Goal: Task Accomplishment & Management: Use online tool/utility

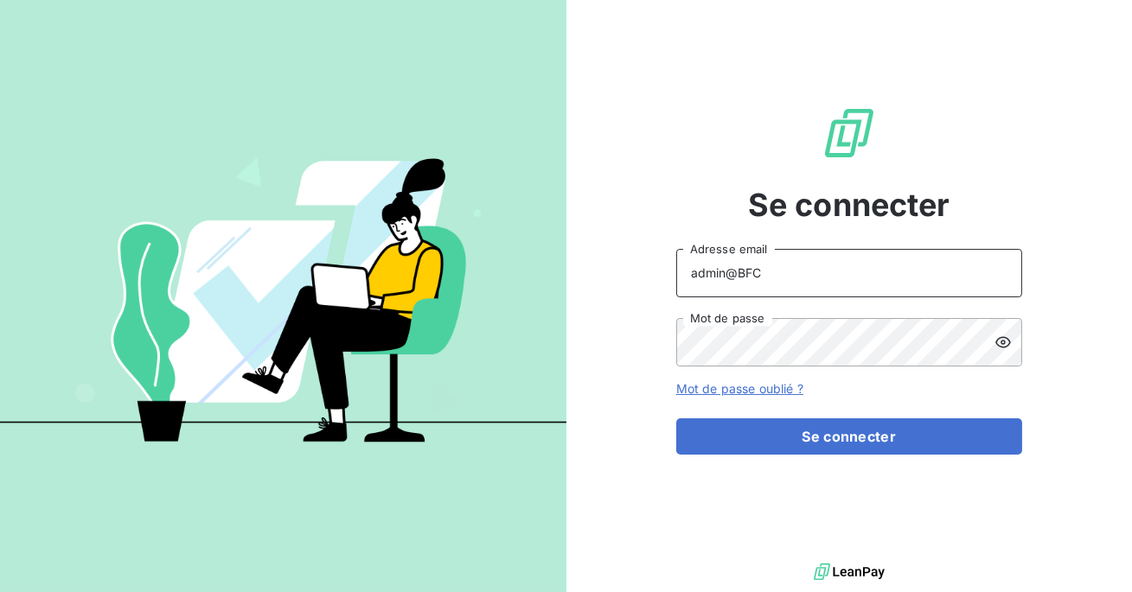
click at [821, 272] on input "admin@BFC" at bounding box center [849, 273] width 346 height 48
type input "admin@mavrommatis"
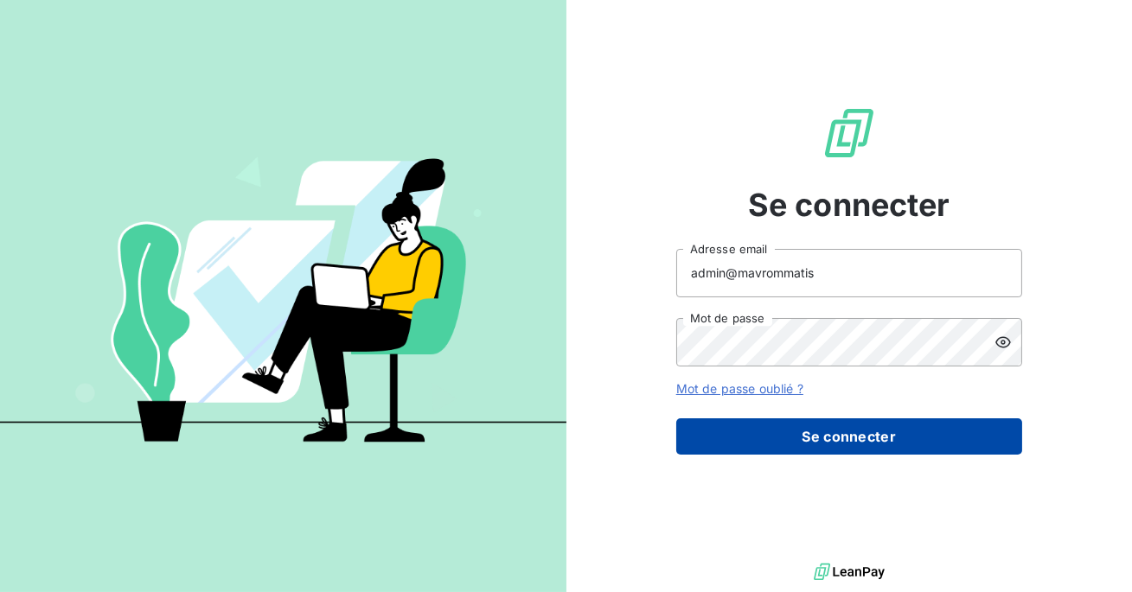
click at [812, 443] on button "Se connecter" at bounding box center [849, 436] width 346 height 36
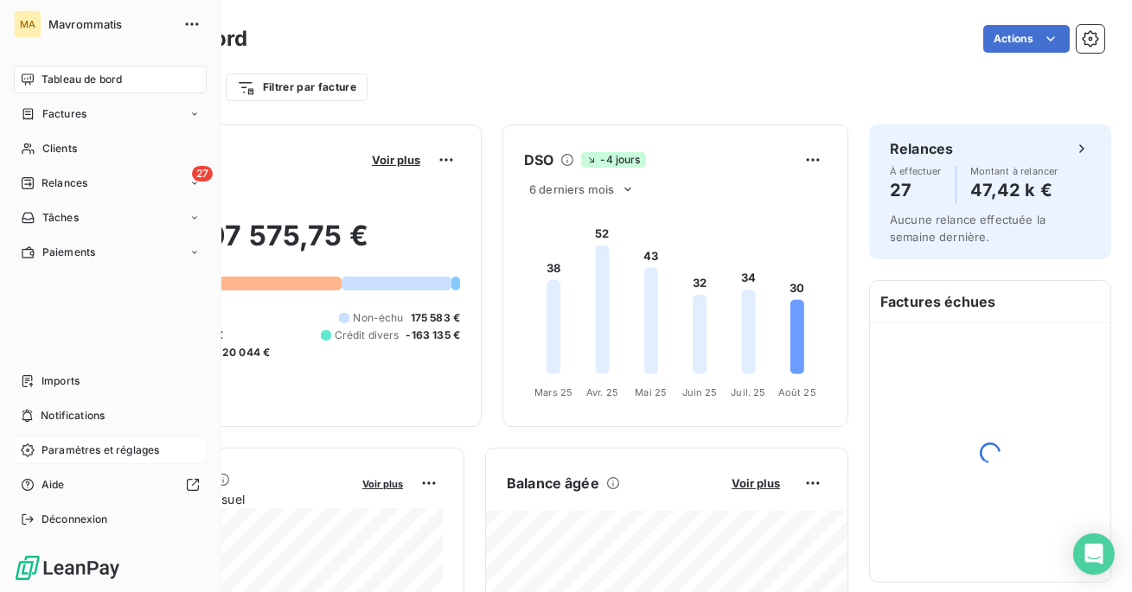
click at [74, 451] on span "Paramètres et réglages" at bounding box center [101, 451] width 118 height 16
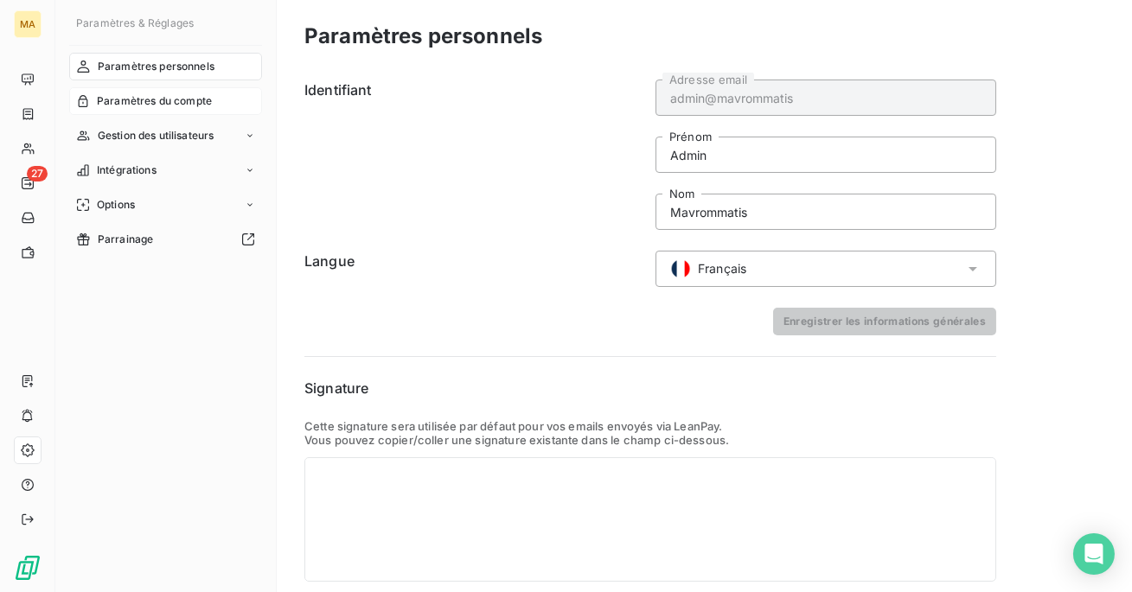
click at [205, 91] on div "Paramètres du compte" at bounding box center [165, 101] width 193 height 28
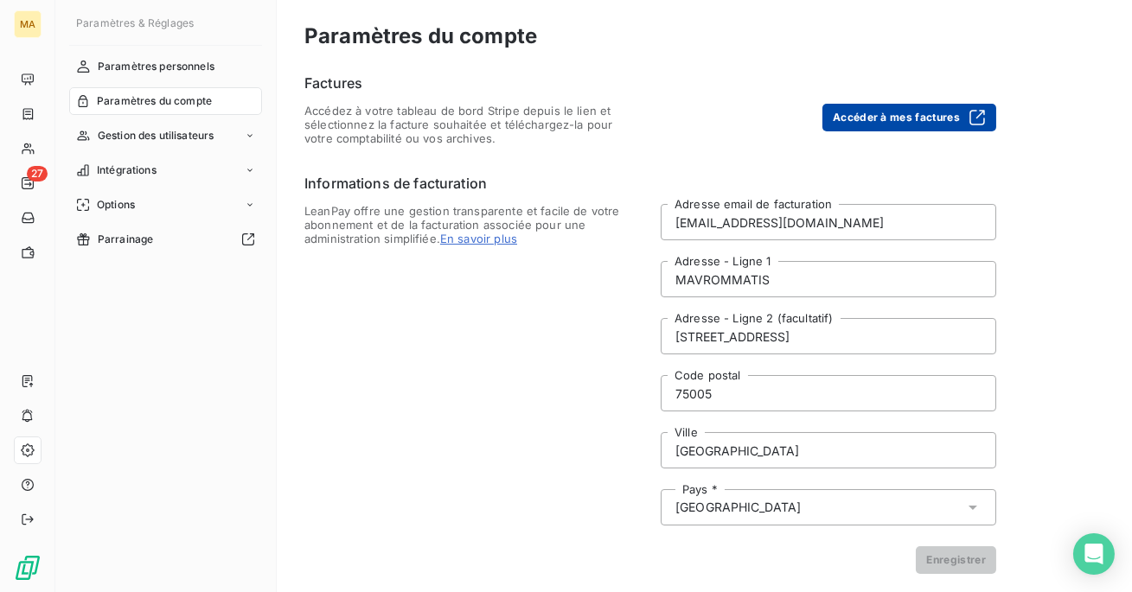
click at [904, 118] on button "Accéder à mes factures" at bounding box center [909, 118] width 174 height 28
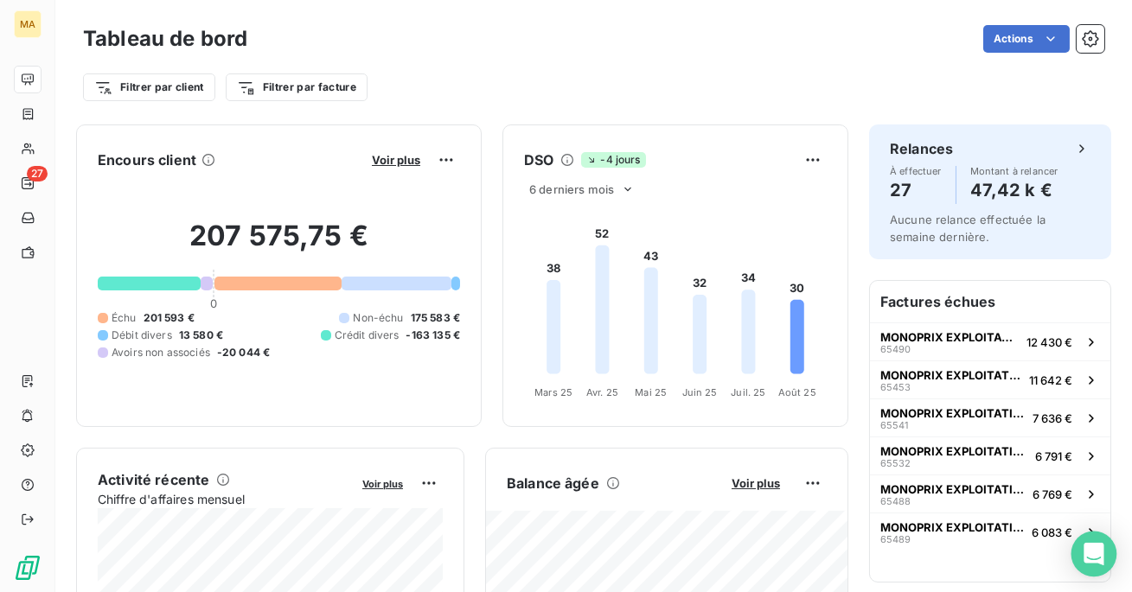
click at [1087, 553] on icon "Open Intercom Messenger" at bounding box center [1093, 554] width 20 height 22
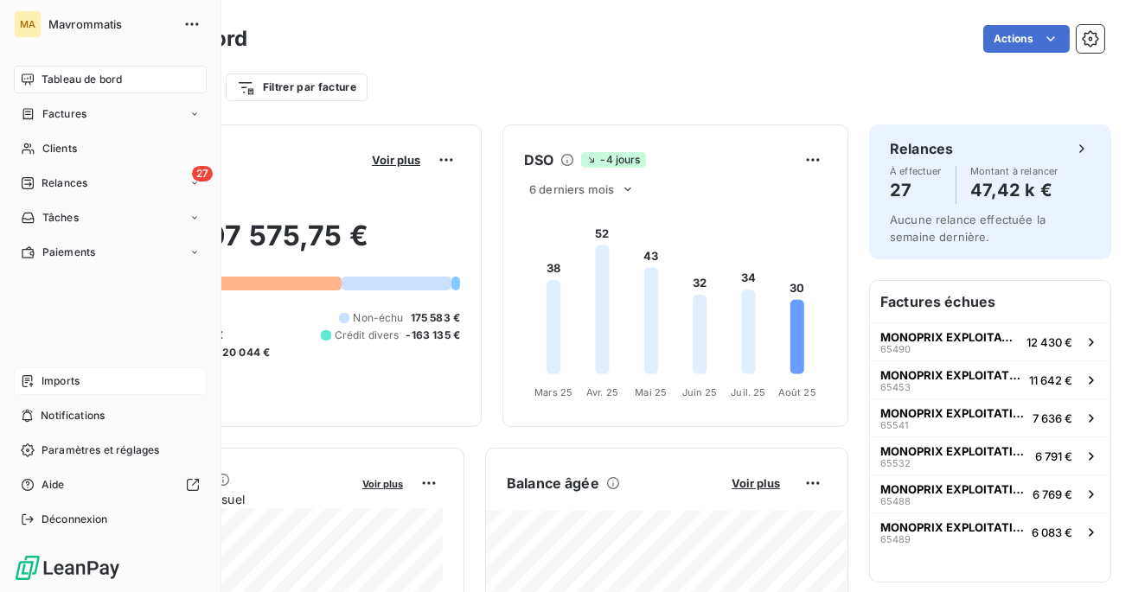
click at [82, 384] on div "Imports" at bounding box center [110, 381] width 193 height 28
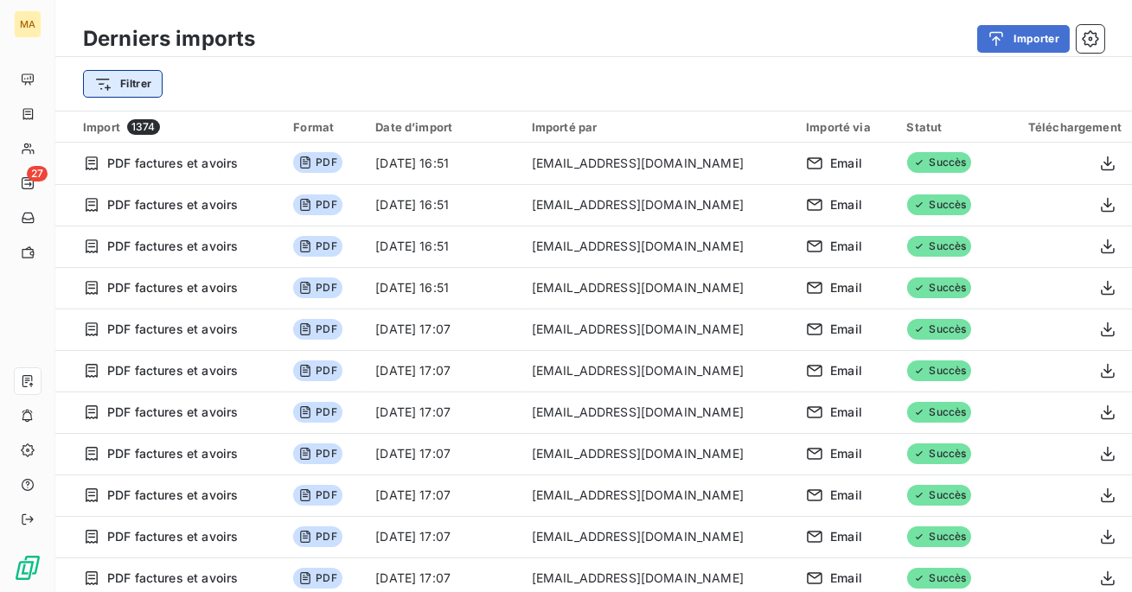
click at [133, 80] on html "MA 27 Derniers imports Importer Filtrer Import 1374 Format Date d’import Import…" at bounding box center [566, 296] width 1132 height 592
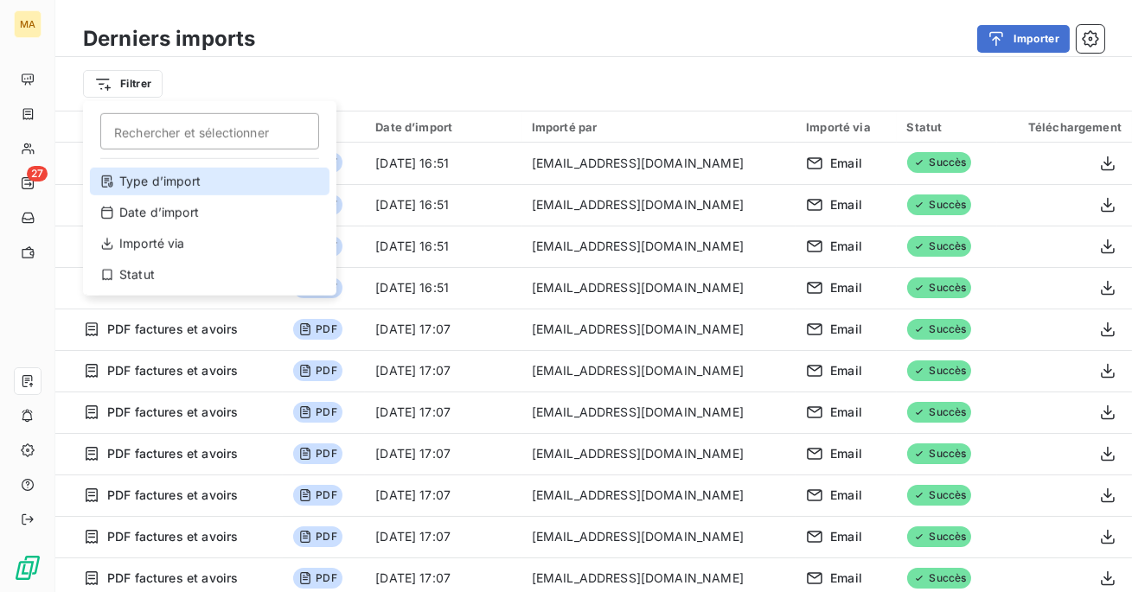
click at [214, 188] on div "Type d’import" at bounding box center [209, 182] width 239 height 28
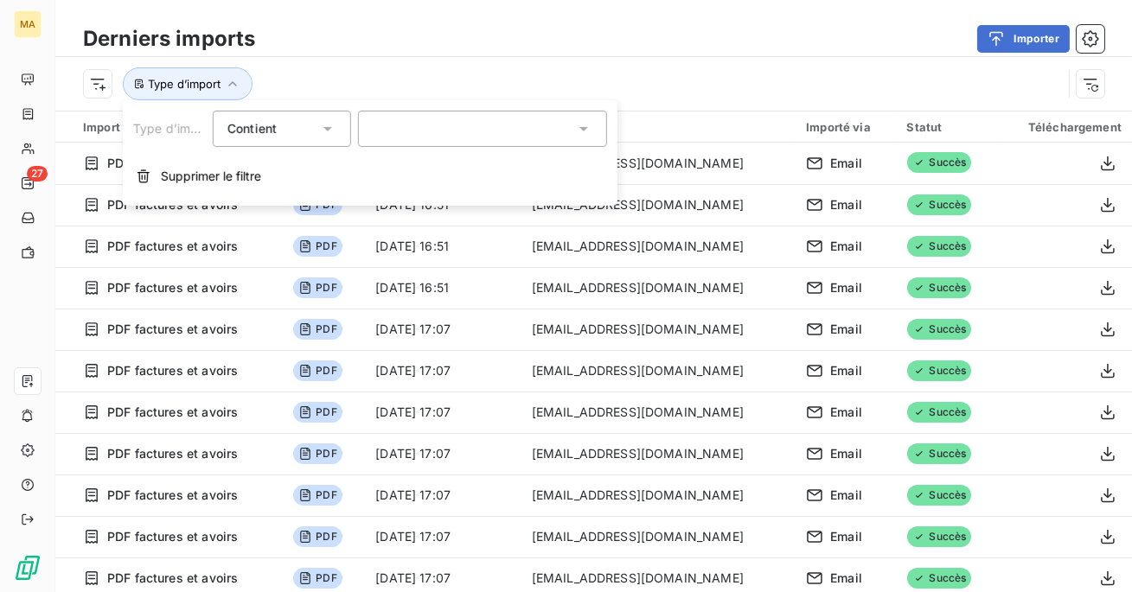
click at [418, 141] on div at bounding box center [482, 129] width 249 height 36
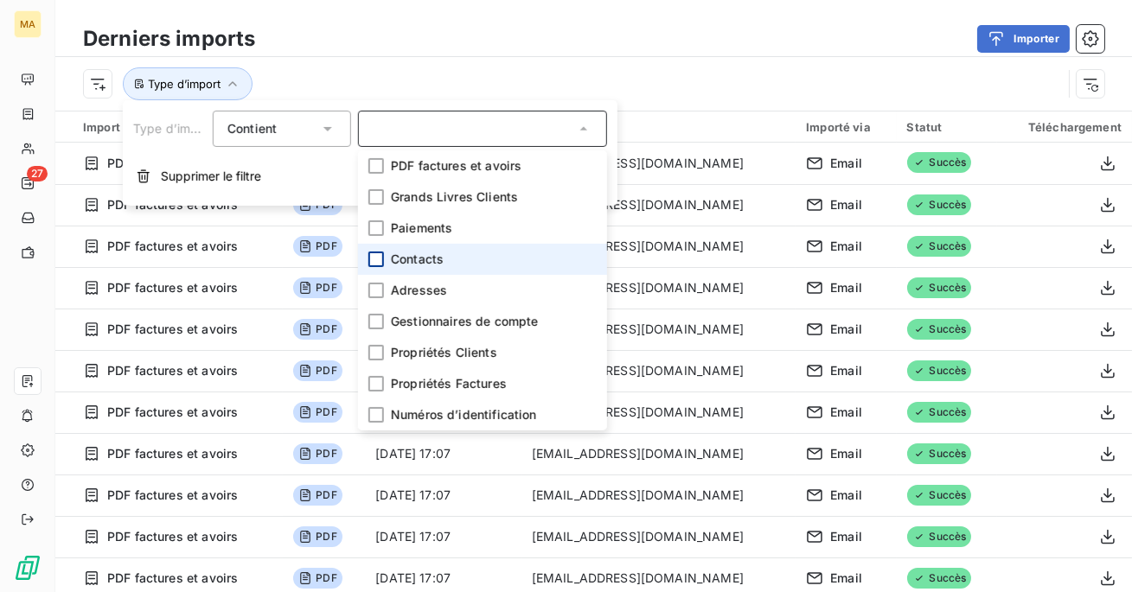
click at [375, 256] on div at bounding box center [376, 260] width 16 height 16
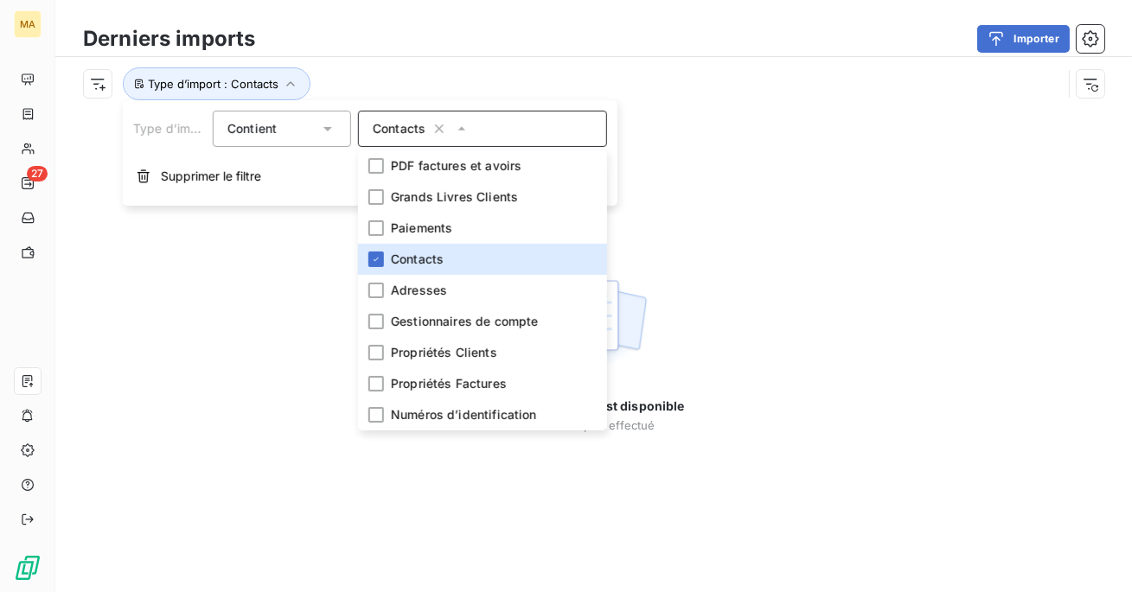
click at [603, 46] on div "Importer" at bounding box center [690, 39] width 828 height 28
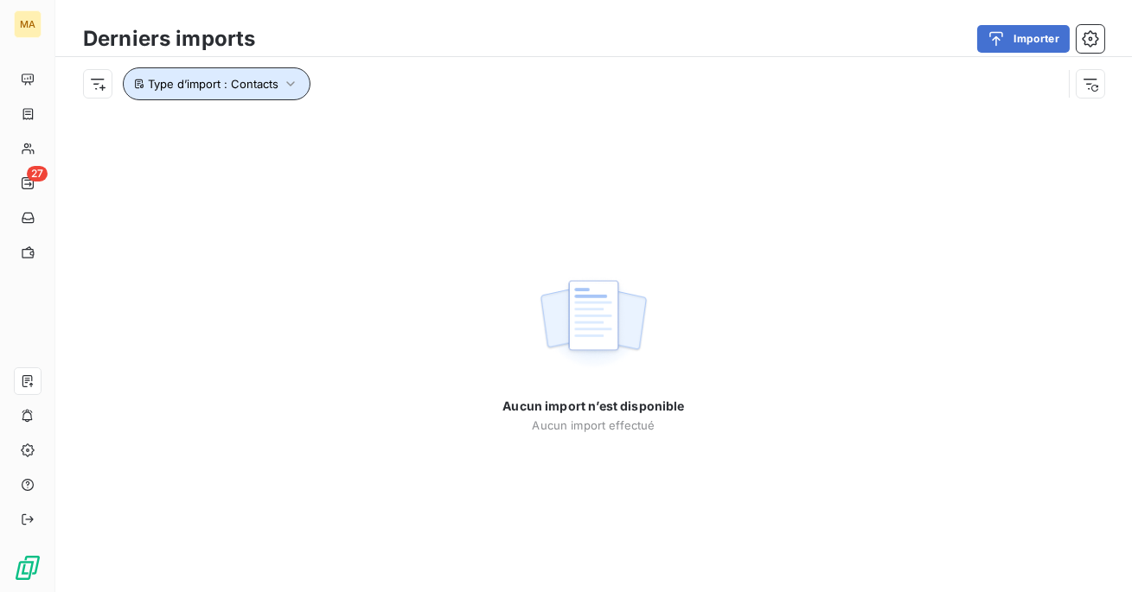
click at [284, 89] on icon "button" at bounding box center [290, 83] width 17 height 17
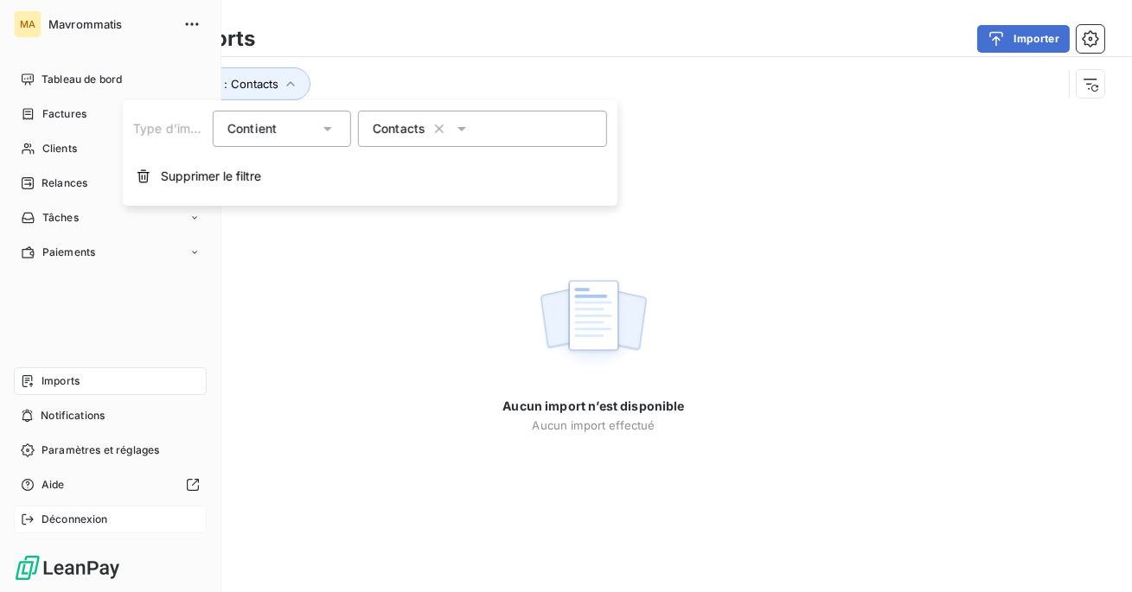
click at [72, 521] on span "Déconnexion" at bounding box center [75, 520] width 67 height 16
